Goal: Information Seeking & Learning: Check status

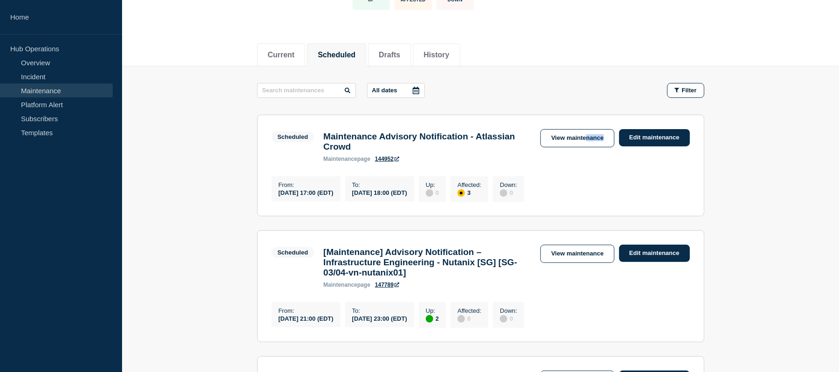
scroll to position [80, 0]
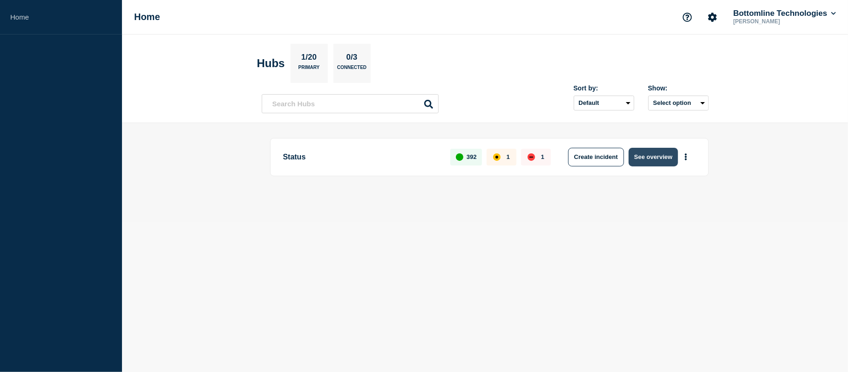
click at [653, 164] on button "See overview" at bounding box center [653, 157] width 49 height 19
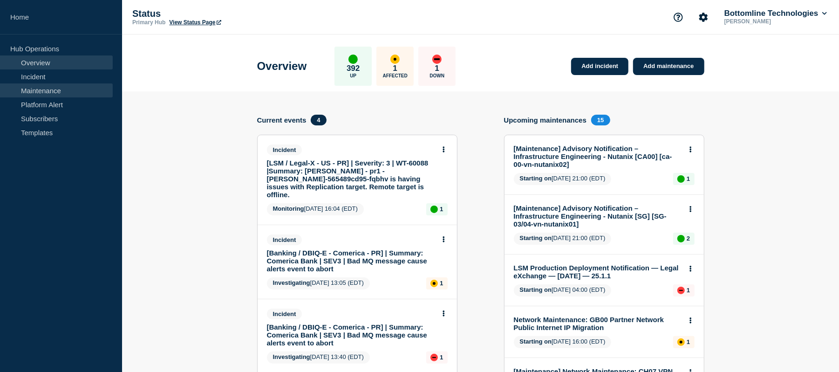
click at [55, 86] on link "Maintenance" at bounding box center [56, 90] width 113 height 14
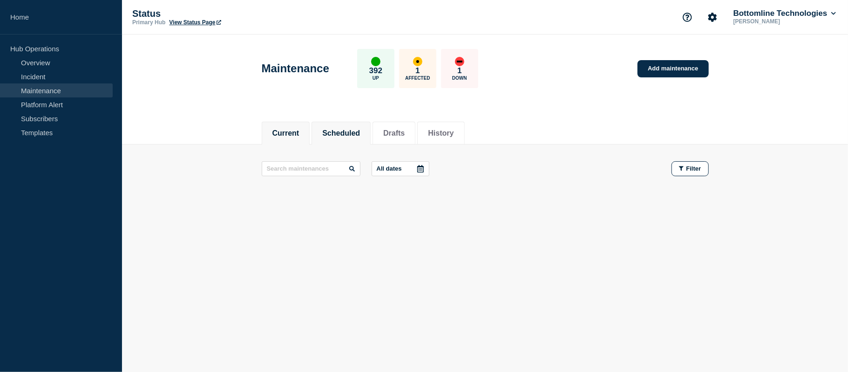
click at [347, 135] on button "Scheduled" at bounding box center [341, 133] width 38 height 8
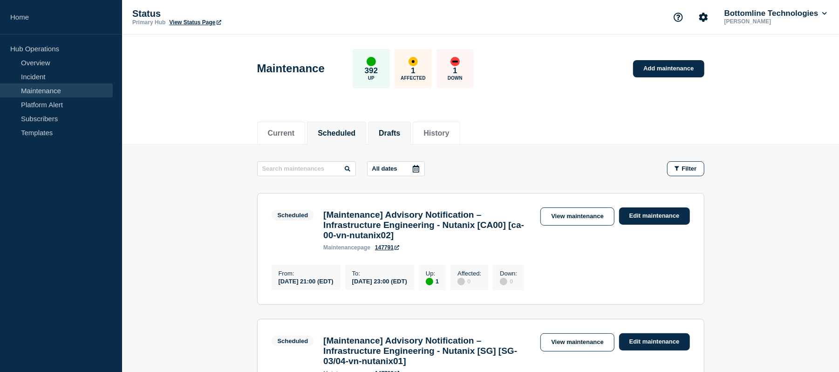
click at [400, 135] on button "Drafts" at bounding box center [389, 133] width 21 height 8
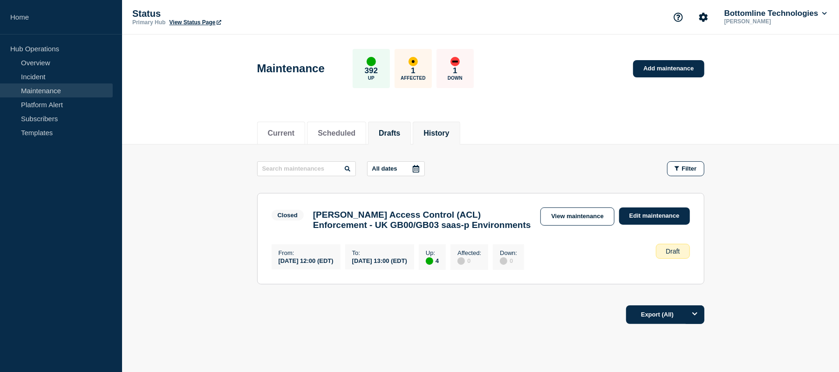
click at [439, 138] on li "History" at bounding box center [436, 133] width 47 height 23
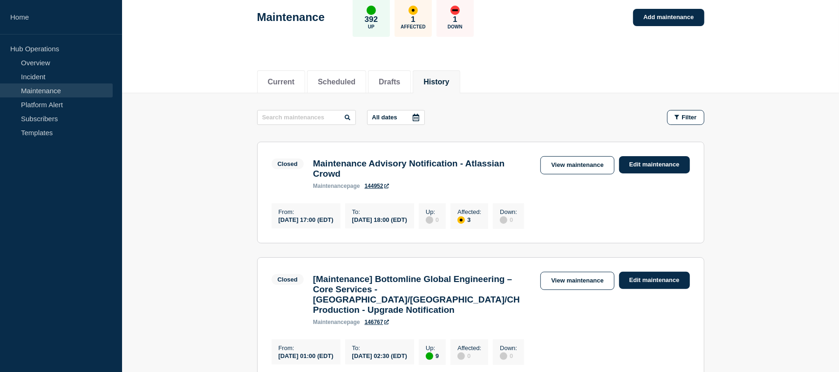
scroll to position [51, 0]
click at [584, 166] on link "View maintenance" at bounding box center [577, 166] width 74 height 18
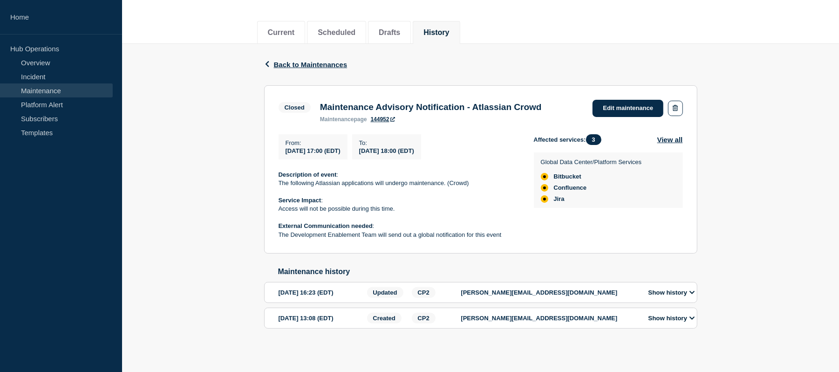
scroll to position [107, 0]
drag, startPoint x: 498, startPoint y: 100, endPoint x: 580, endPoint y: 99, distance: 82.5
click at [580, 100] on div "Closed Maintenance Advisory Notification - Atlassian Crowd maintenance page 144…" at bounding box center [481, 111] width 404 height 23
copy h3 "Atlassian Crowd"
